Goal: Entertainment & Leisure: Consume media (video, audio)

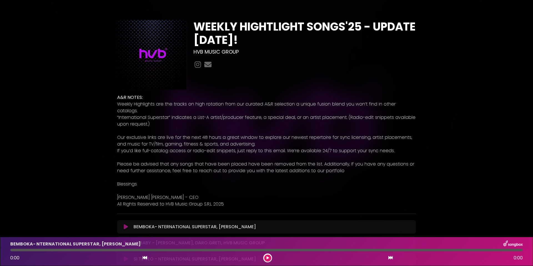
click at [125, 224] on icon at bounding box center [126, 227] width 4 height 6
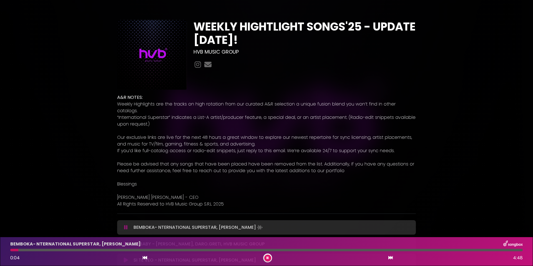
click at [172, 252] on div "BEMBOKA- NTERNATIONAL SUPERSTAR, [PERSON_NAME] 0:04 4:48" at bounding box center [266, 252] width 519 height 22
click at [172, 250] on div at bounding box center [266, 250] width 513 height 2
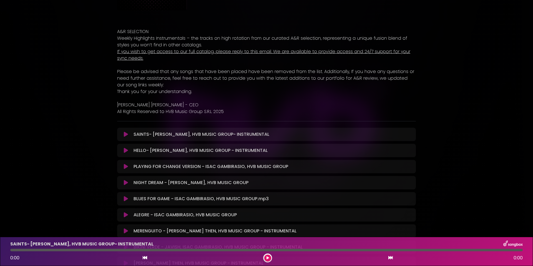
scroll to position [82, 0]
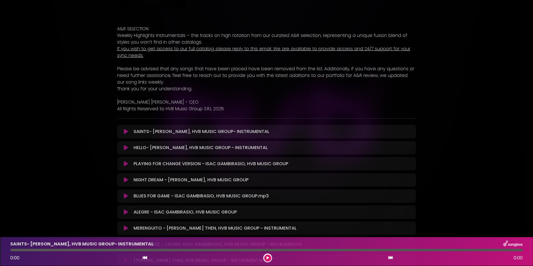
click at [125, 133] on icon at bounding box center [126, 132] width 4 height 6
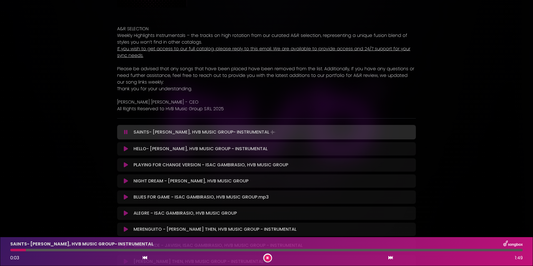
click at [129, 250] on div at bounding box center [266, 250] width 513 height 2
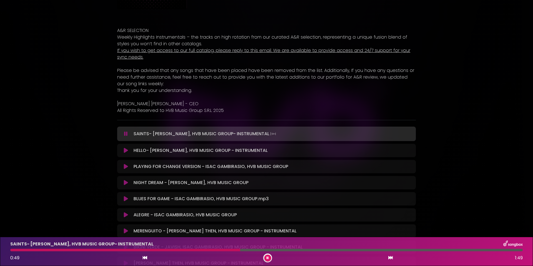
click at [328, 251] on div at bounding box center [266, 250] width 513 height 2
